Goal: Navigation & Orientation: Find specific page/section

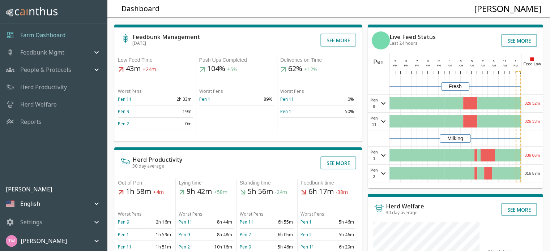
click at [380, 156] on icon at bounding box center [383, 155] width 9 height 9
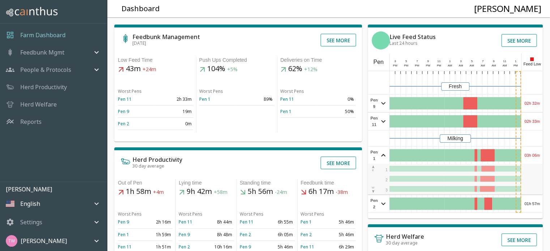
click at [383, 153] on icon at bounding box center [383, 155] width 9 height 9
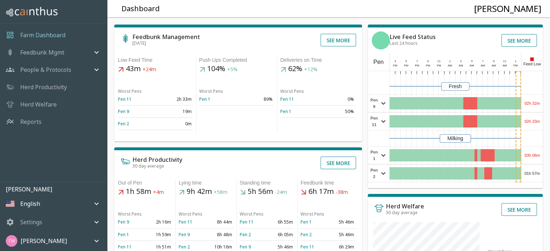
click at [51, 55] on p "Feedbunk Mgmt" at bounding box center [42, 52] width 44 height 9
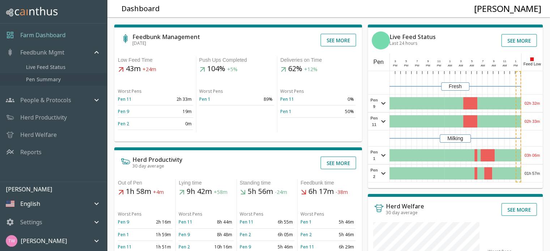
click at [29, 78] on span "Pen Summary" at bounding box center [63, 80] width 75 height 8
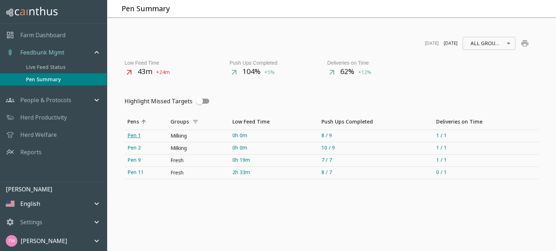
click at [138, 141] on link "Pen 1" at bounding box center [145, 136] width 43 height 12
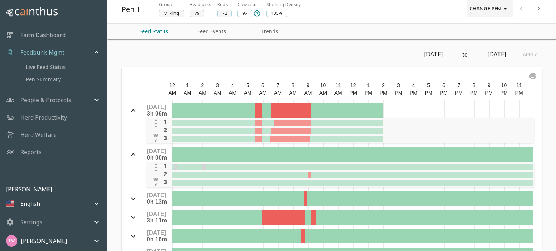
click at [476, 7] on button "Change Pen" at bounding box center [489, 8] width 46 height 17
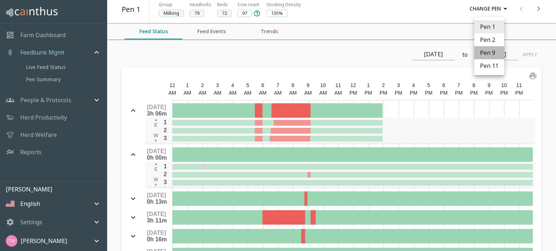
click at [489, 51] on li "Pen 9" at bounding box center [489, 52] width 30 height 13
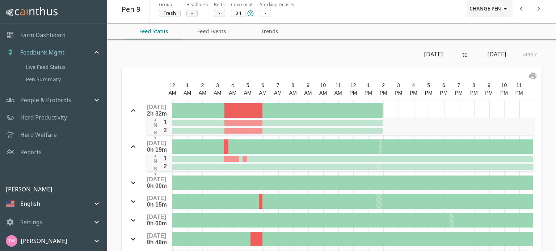
click at [495, 10] on button "Change Pen" at bounding box center [489, 8] width 46 height 17
click at [480, 42] on li "Pen 2" at bounding box center [489, 39] width 30 height 13
